Goal: Task Accomplishment & Management: Manage account settings

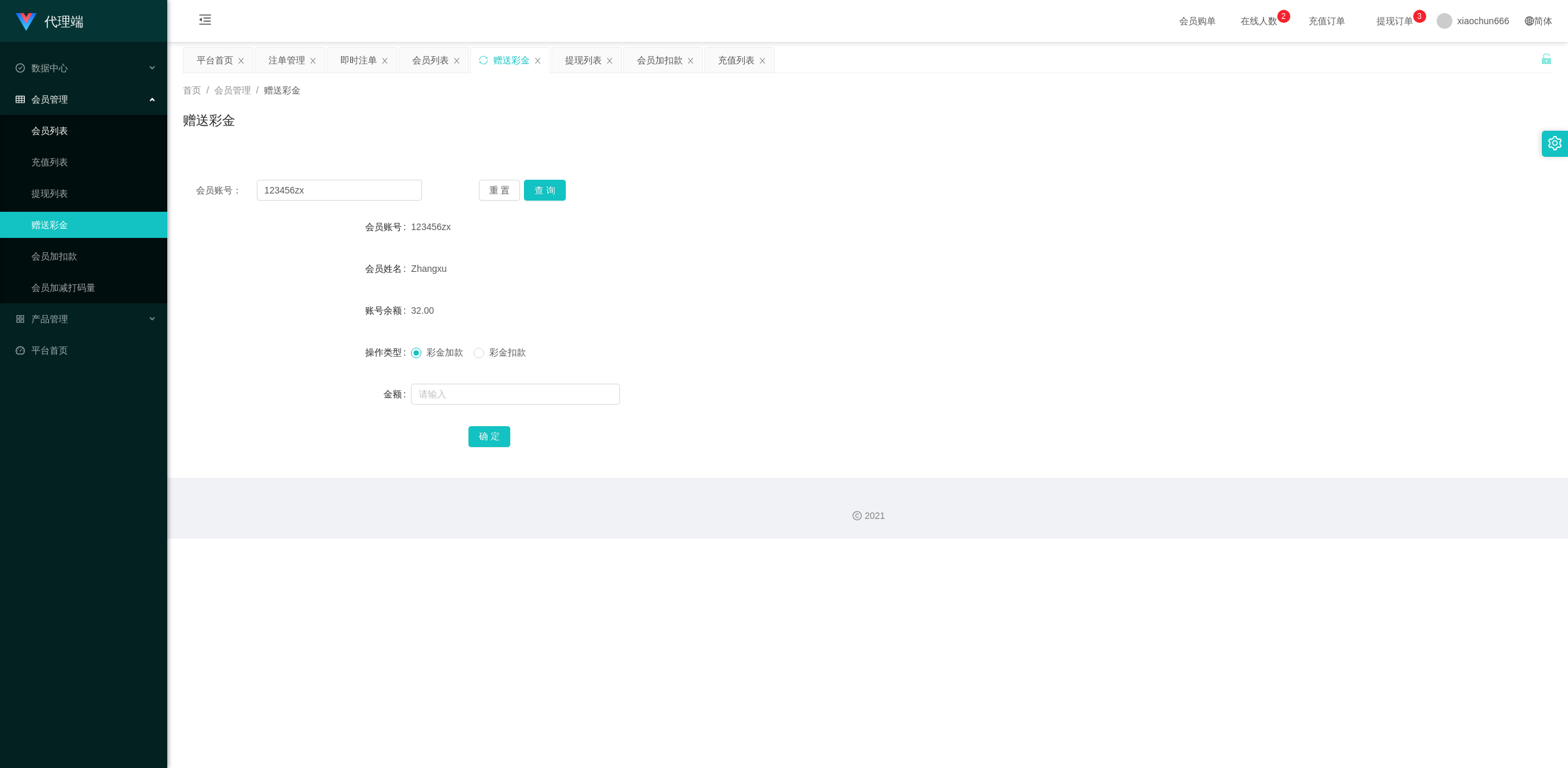
click at [66, 129] on link "会员列表" at bounding box center [94, 131] width 126 height 26
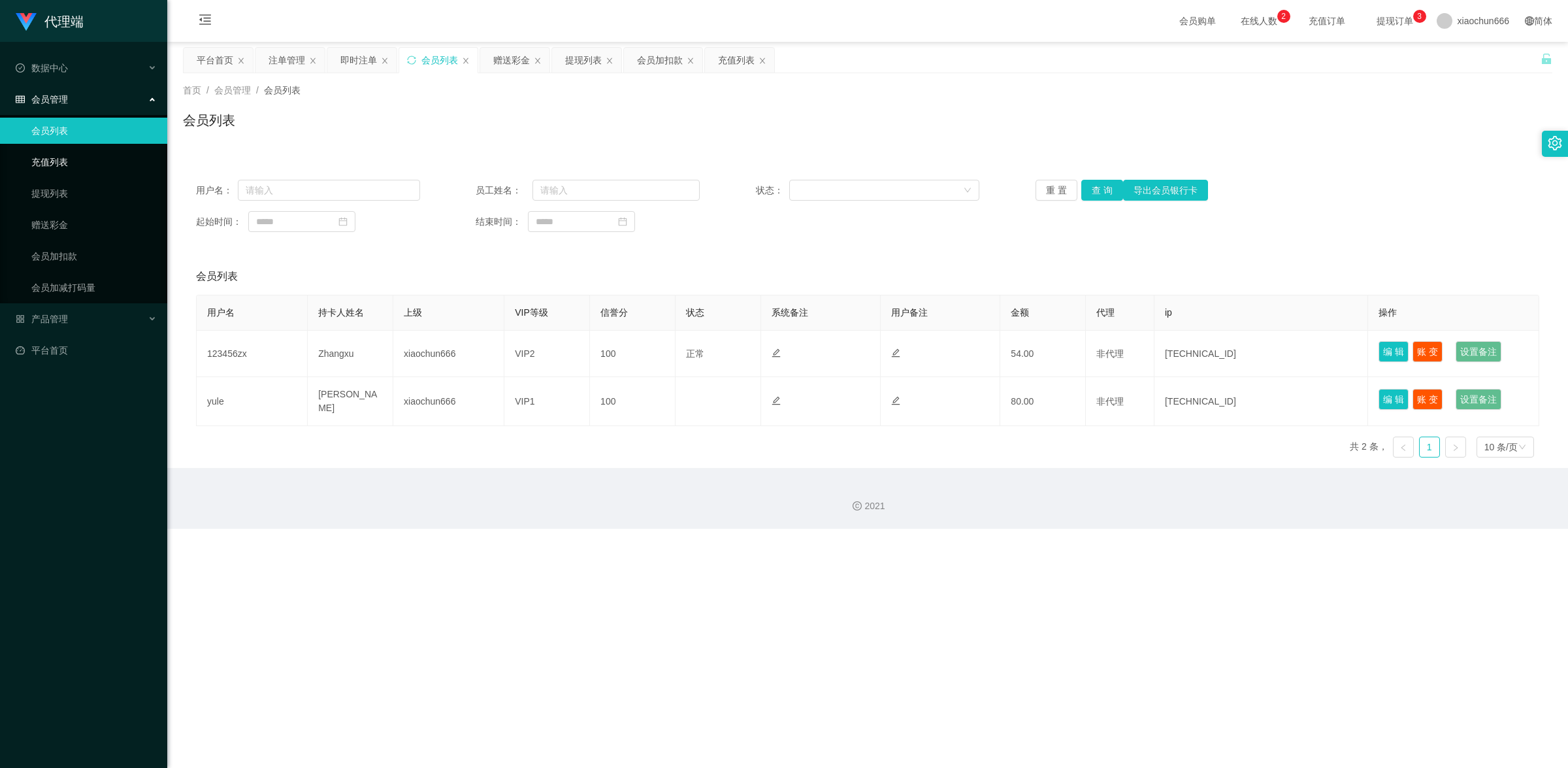
click at [88, 161] on link "充值列表" at bounding box center [94, 162] width 126 height 26
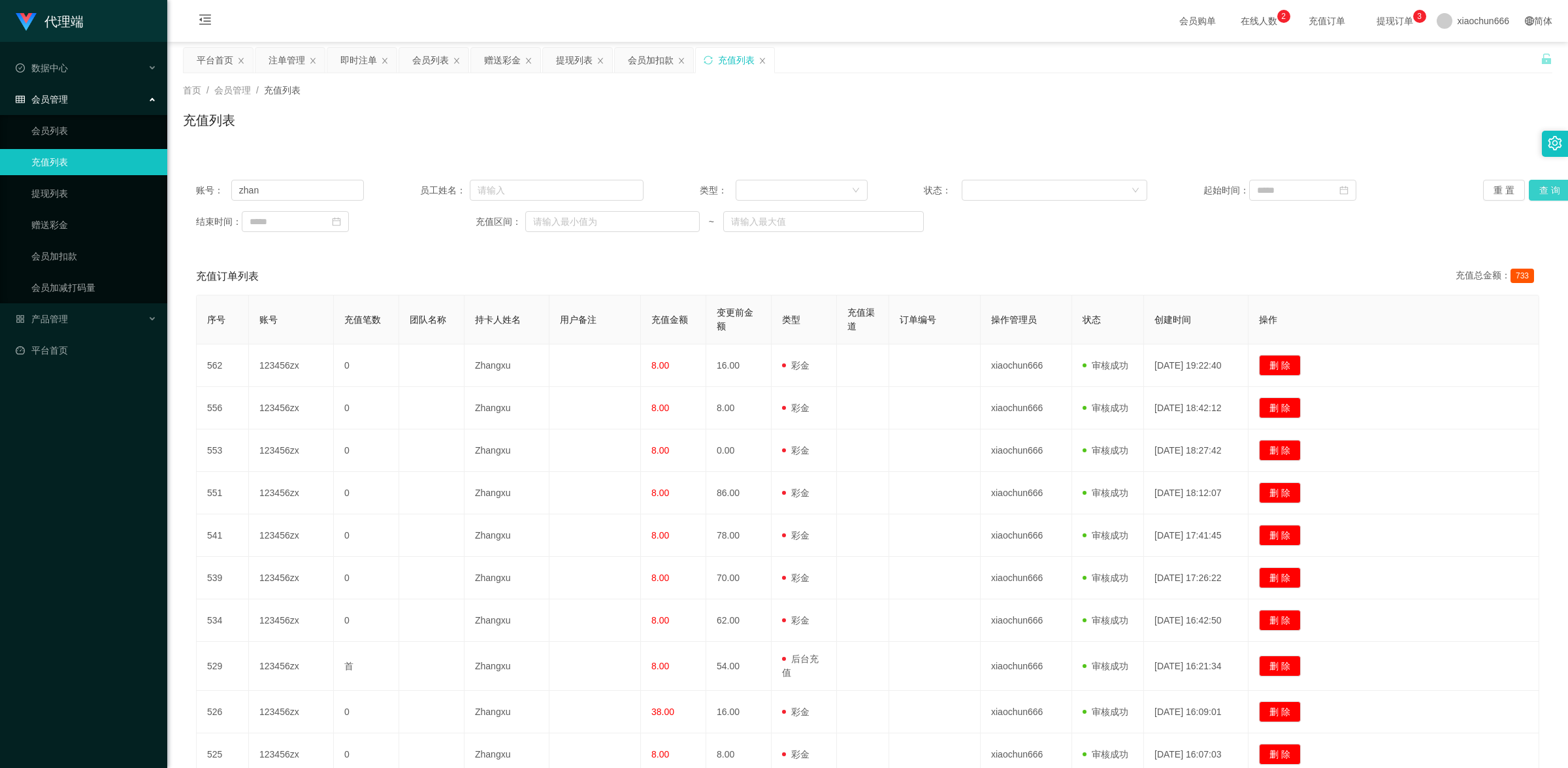
click at [1533, 193] on button "查 询" at bounding box center [1550, 189] width 42 height 21
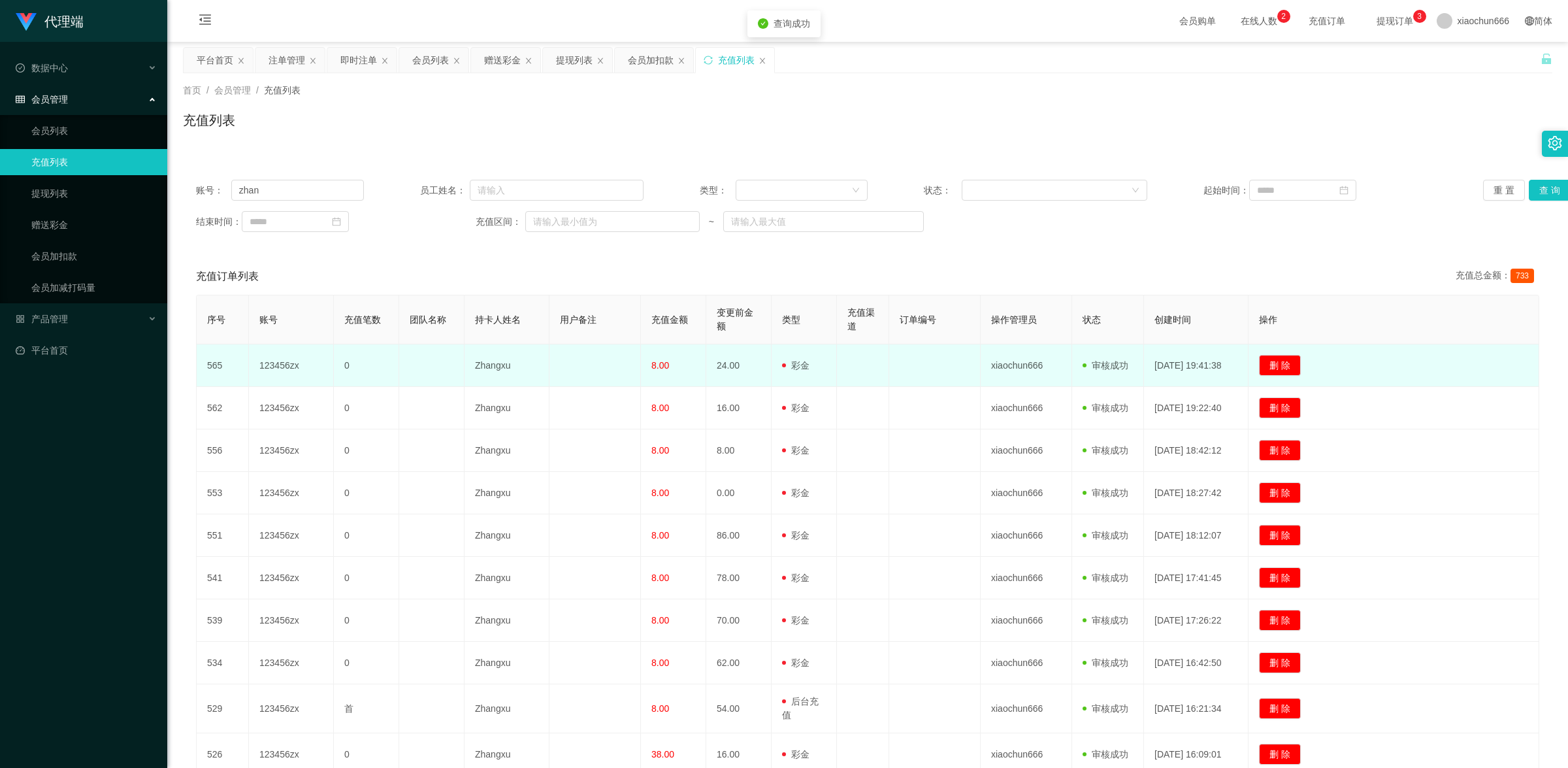
click at [493, 370] on td "Zhangxu" at bounding box center [507, 366] width 85 height 43
copy td "Zhangxu"
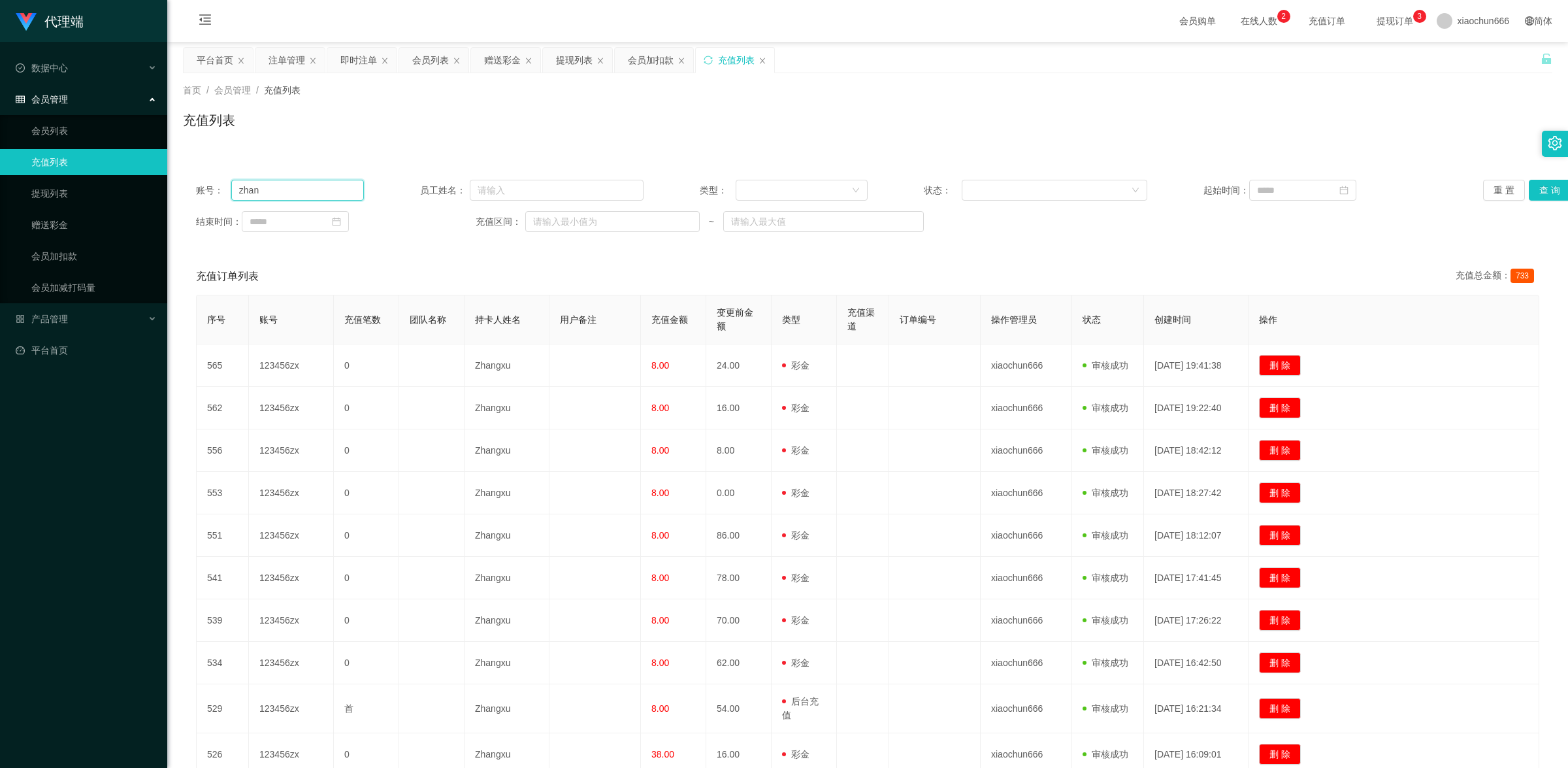
click at [286, 183] on input "zhan" at bounding box center [298, 189] width 133 height 21
paste input "Zhangxu"
type input "Zhangxu"
click at [1534, 190] on button "查 询" at bounding box center [1550, 189] width 42 height 21
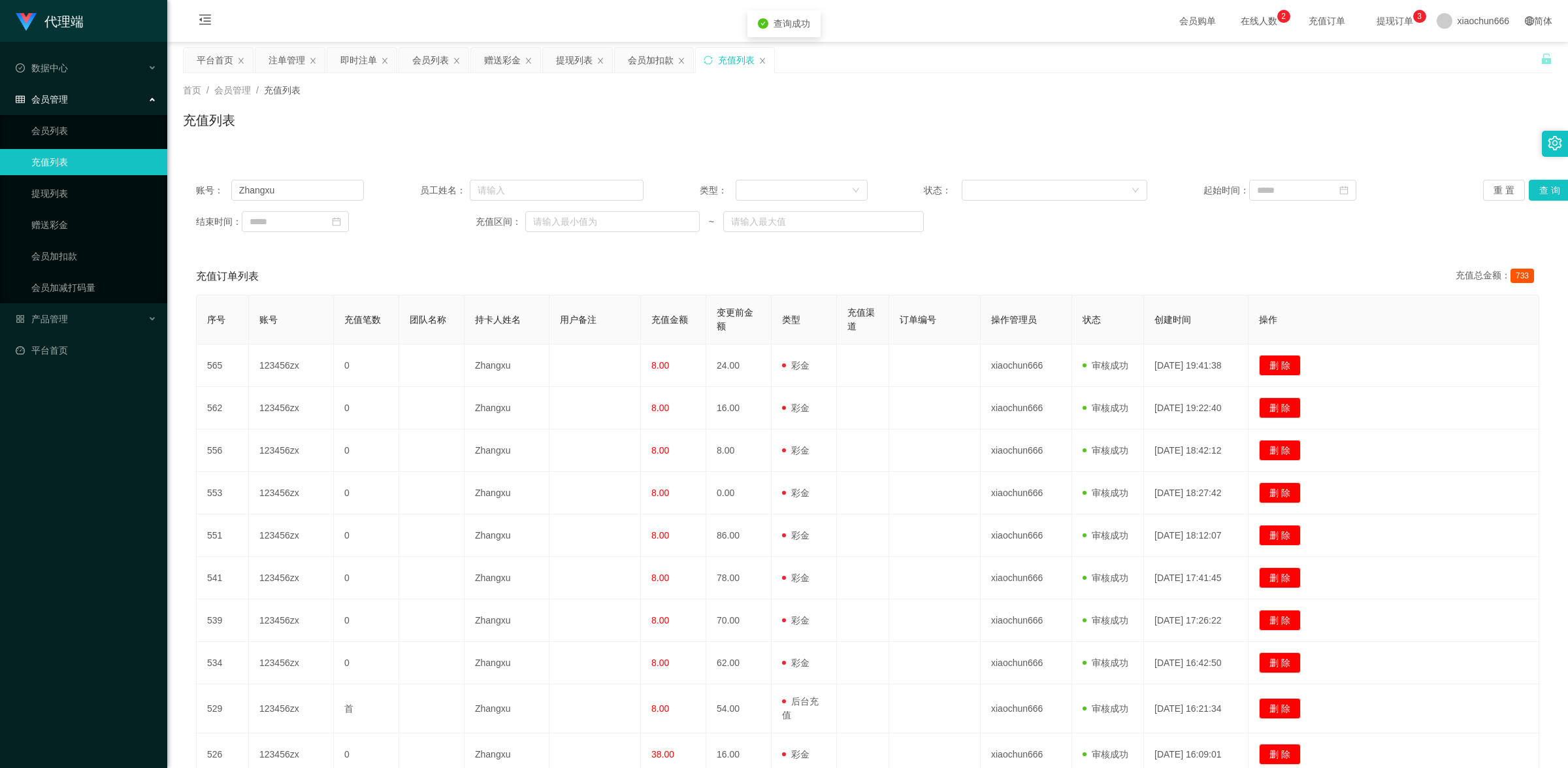
click at [1445, 222] on div "结束时间： 充值区间： ~" at bounding box center [868, 221] width 1343 height 21
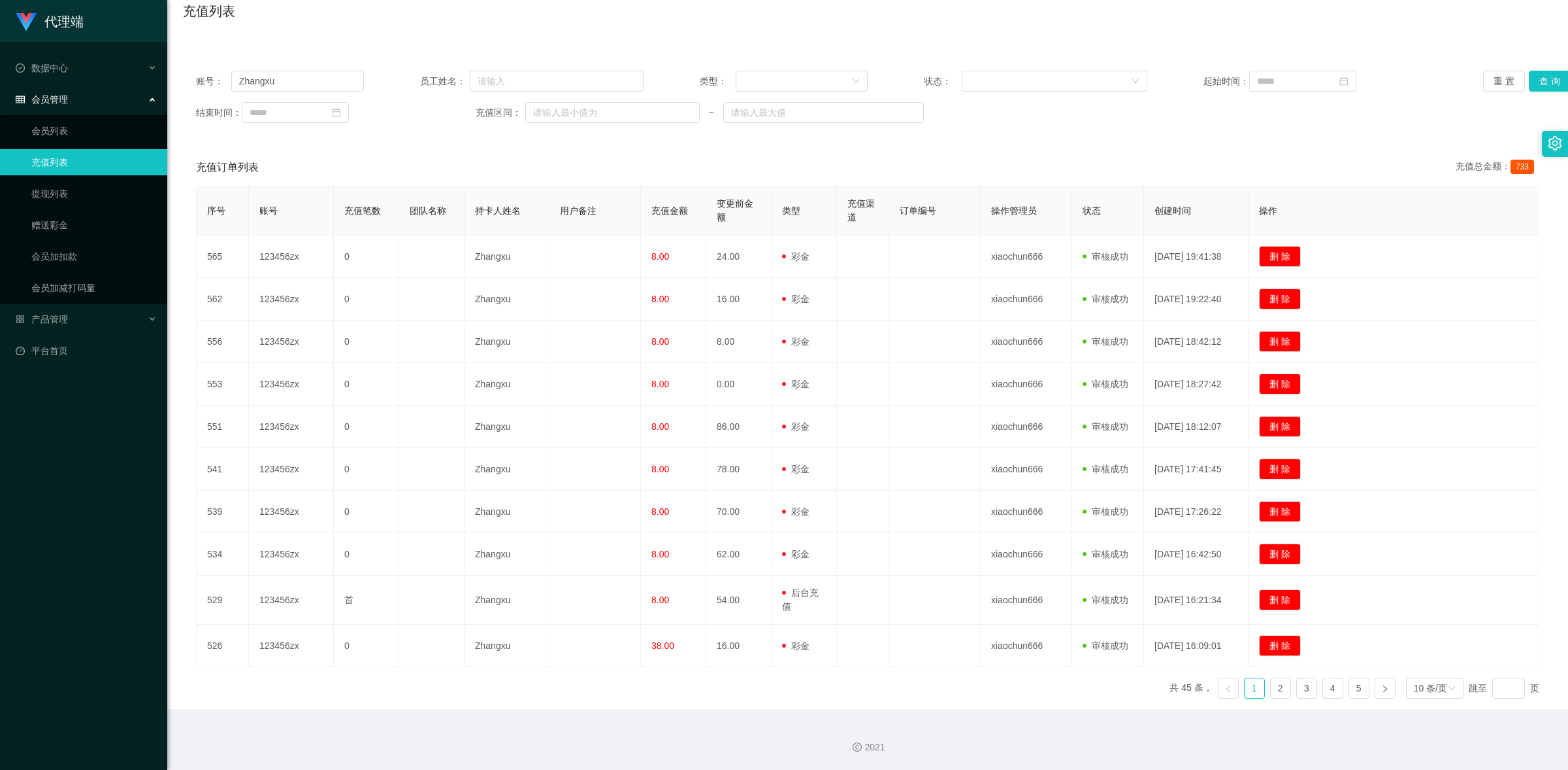
scroll to position [111, 0]
